Goal: Information Seeking & Learning: Learn about a topic

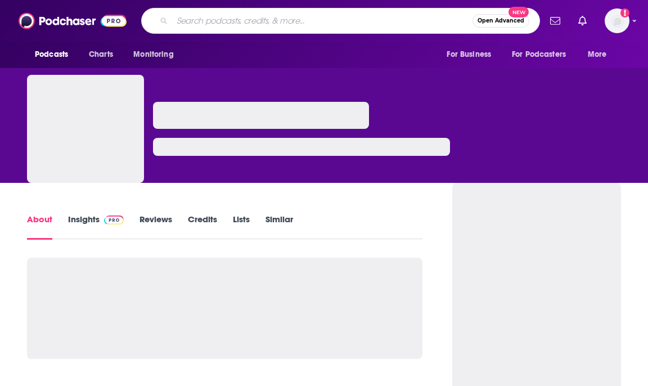
click at [217, 20] on input "Search podcasts, credits, & more..." at bounding box center [322, 21] width 300 height 18
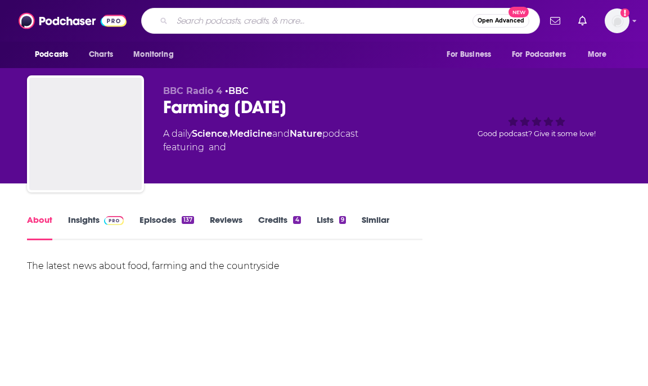
type input "[PERSON_NAME]"
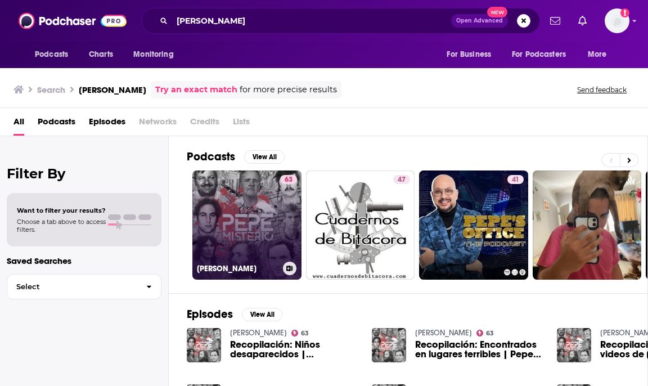
click at [260, 249] on link "63 [PERSON_NAME]" at bounding box center [246, 224] width 109 height 109
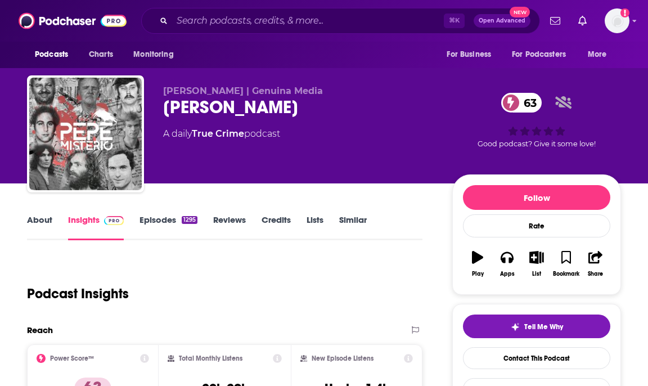
click at [44, 214] on link "About" at bounding box center [39, 227] width 25 height 26
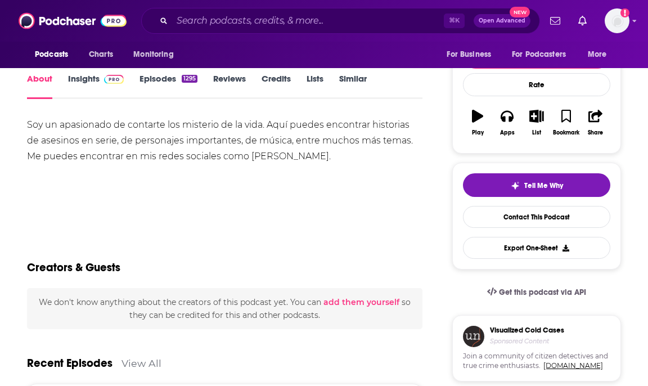
scroll to position [25, 0]
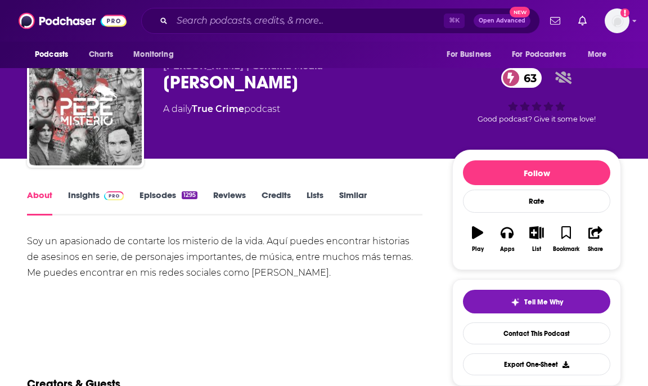
click at [93, 196] on link "Insights" at bounding box center [96, 203] width 56 height 26
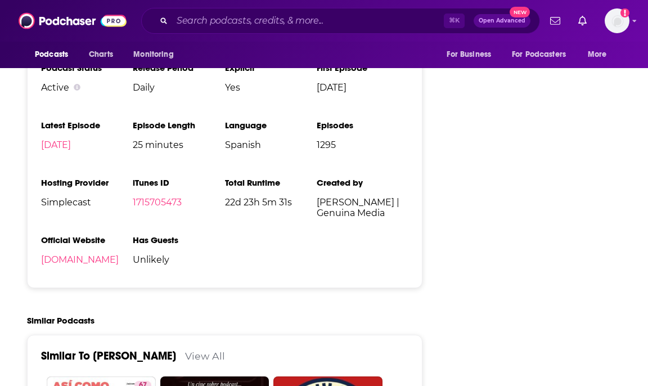
scroll to position [1354, 0]
